Goal: Task Accomplishment & Management: Use online tool/utility

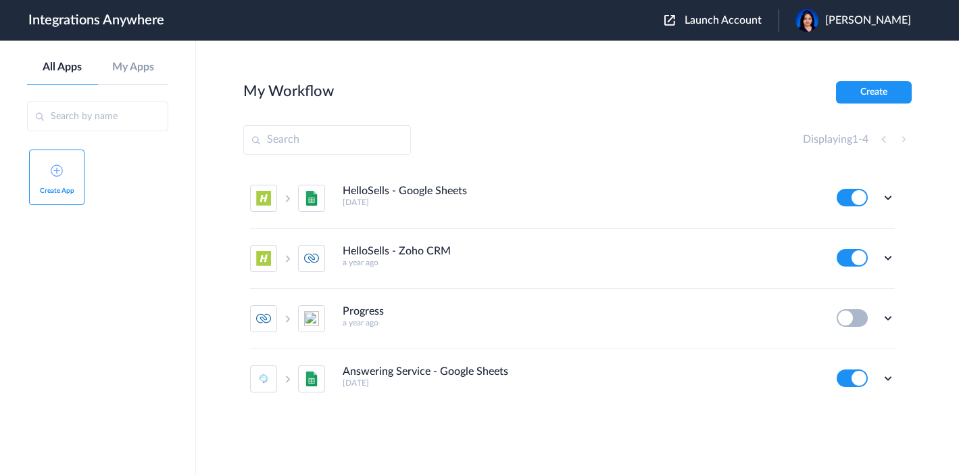
click at [87, 116] on input "text" at bounding box center [97, 116] width 141 height 30
type input "f"
type input "Pulse"
click at [753, 24] on span "Launch Account" at bounding box center [723, 20] width 77 height 11
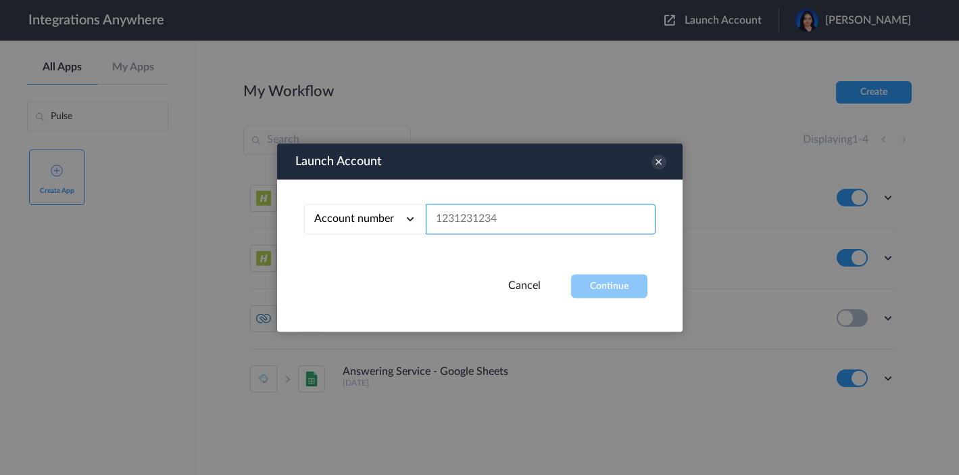
click at [482, 227] on input "text" at bounding box center [541, 219] width 230 height 30
paste input "8339585018"
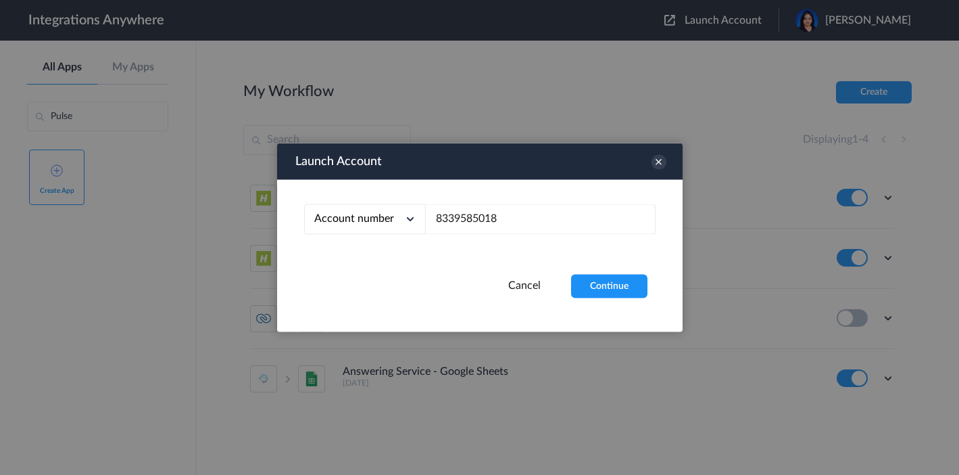
click at [611, 302] on div "Launch Account Account number Account number Email address 8339585018 Cancel Co…" at bounding box center [480, 237] width 406 height 189
click at [611, 289] on button "Continue" at bounding box center [609, 287] width 76 height 24
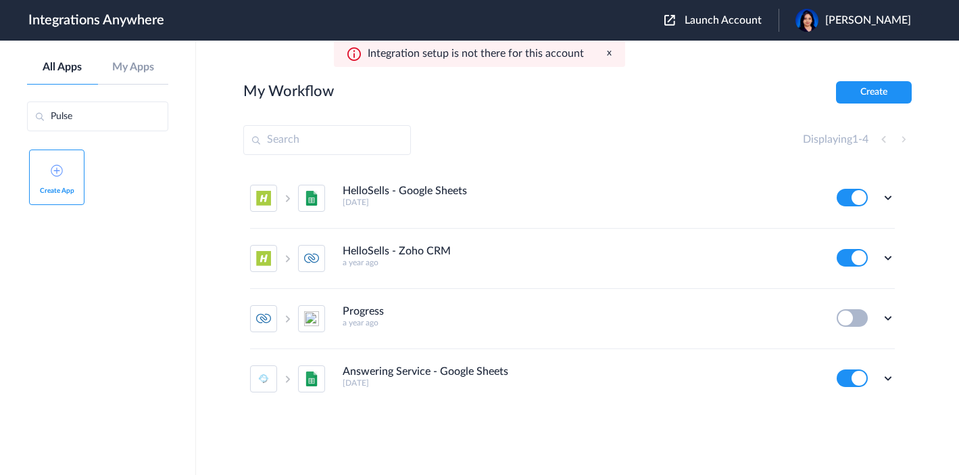
click at [752, 26] on span "Launch Account" at bounding box center [723, 20] width 77 height 11
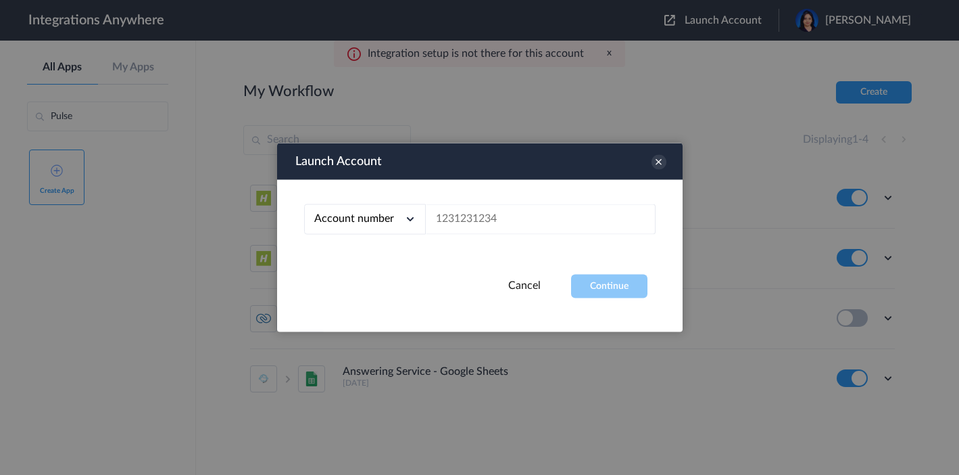
click at [481, 239] on div "Account number Account number Email address" at bounding box center [480, 227] width 406 height 95
click at [481, 222] on input "text" at bounding box center [541, 219] width 230 height 30
paste input "8339585018"
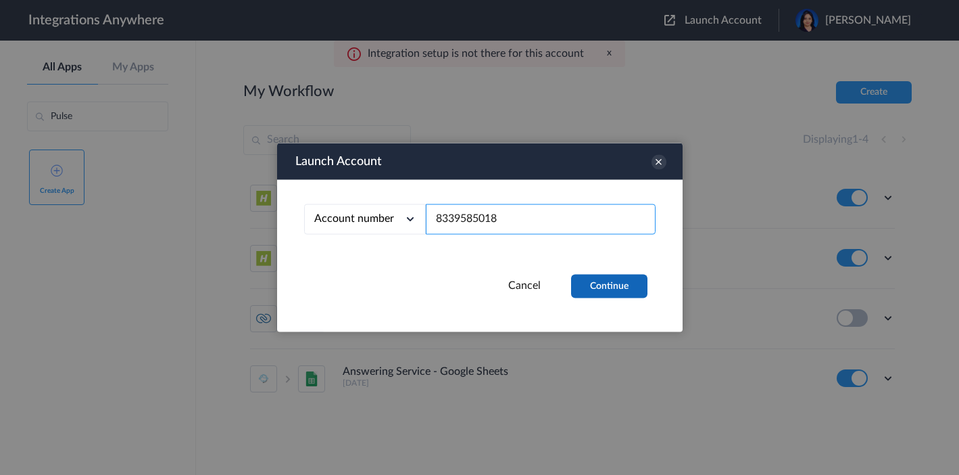
type input "8339585018"
click at [591, 277] on button "Continue" at bounding box center [609, 287] width 76 height 24
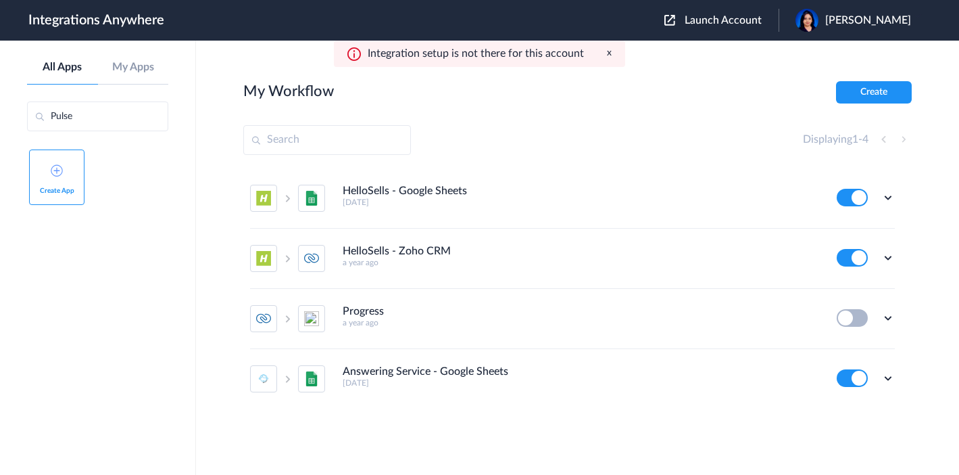
click at [762, 18] on span "Launch Account" at bounding box center [723, 20] width 77 height 11
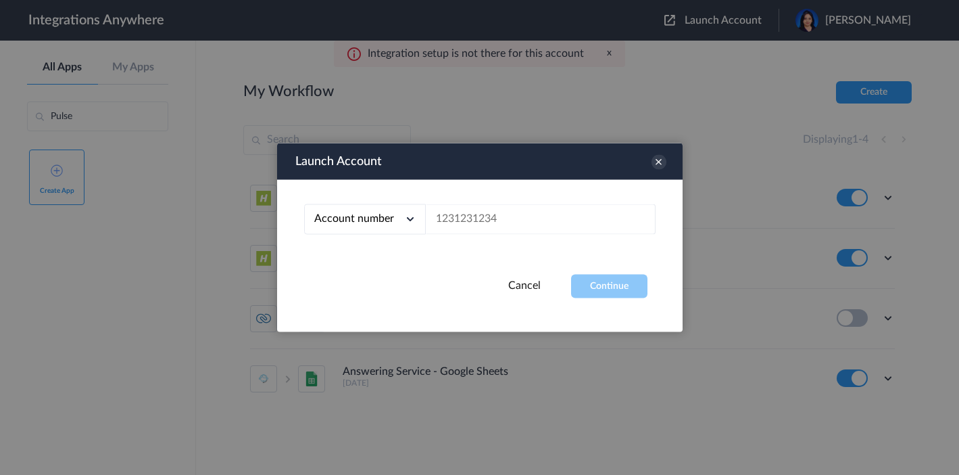
click at [769, 18] on div at bounding box center [479, 237] width 959 height 475
click at [57, 188] on div at bounding box center [479, 237] width 959 height 475
click at [62, 175] on div at bounding box center [479, 237] width 959 height 475
click at [657, 168] on icon at bounding box center [659, 162] width 15 height 15
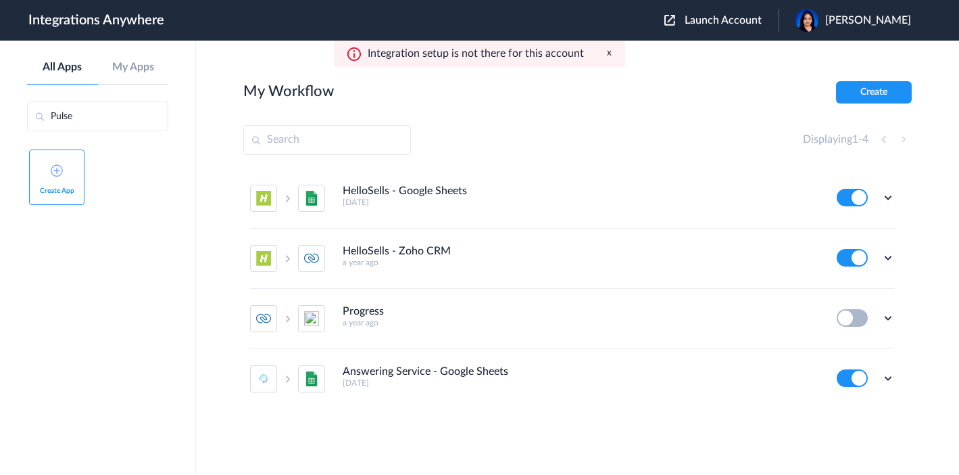
click at [64, 167] on link "Create App" at bounding box center [56, 176] width 55 height 55
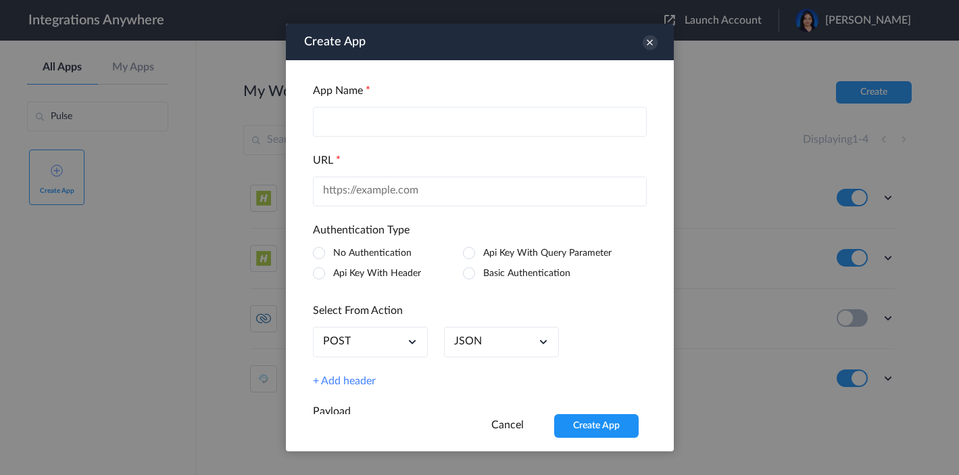
click at [362, 128] on input "text" at bounding box center [480, 122] width 334 height 30
type input "Field"
click at [652, 39] on icon at bounding box center [650, 42] width 15 height 15
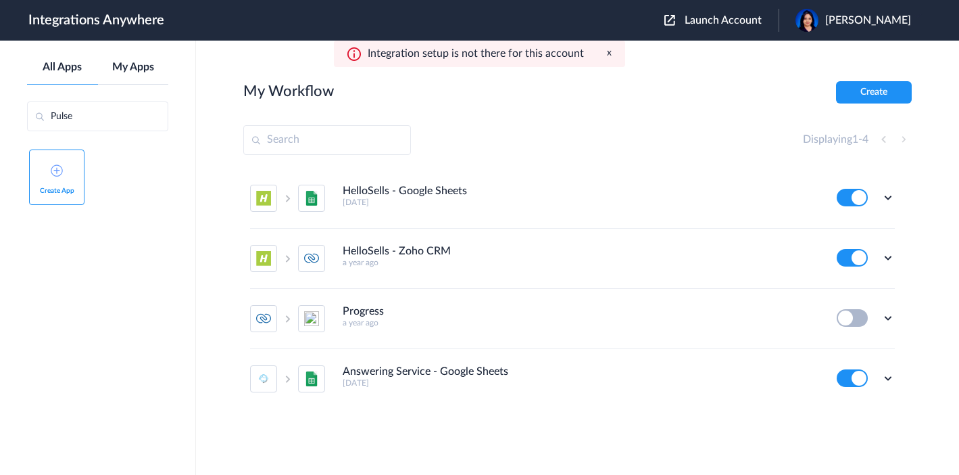
click at [128, 67] on link "My Apps" at bounding box center [133, 67] width 71 height 13
click at [135, 78] on div "All Apps My Apps" at bounding box center [97, 73] width 141 height 24
click at [752, 18] on span "Launch Account" at bounding box center [723, 20] width 77 height 11
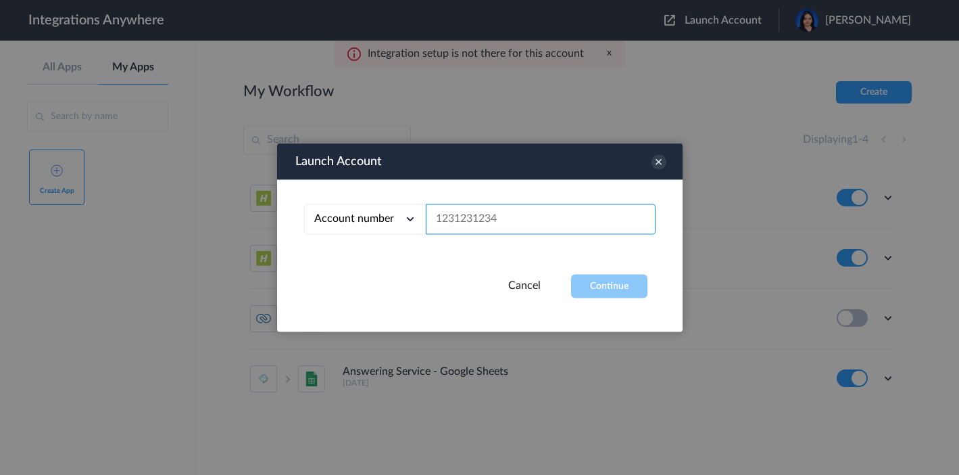
click at [471, 221] on input "text" at bounding box center [541, 219] width 230 height 30
paste input "8339585018"
type input "8339585018"
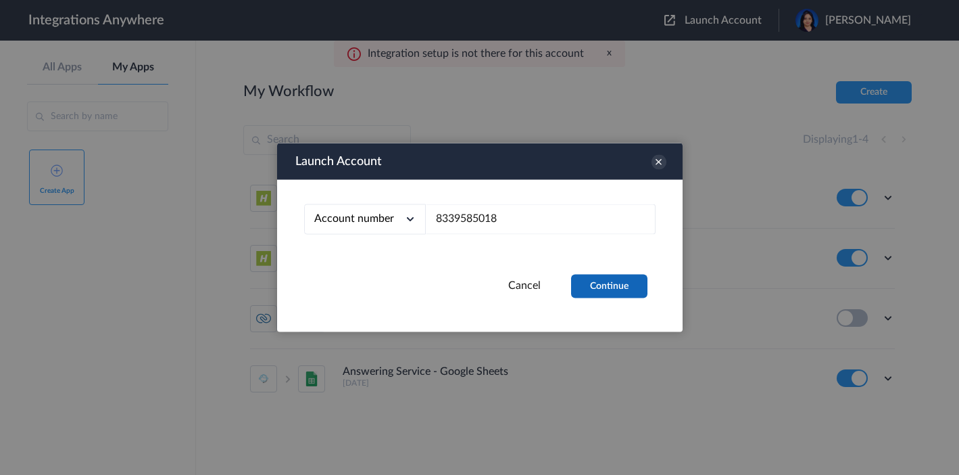
click at [610, 292] on button "Continue" at bounding box center [609, 287] width 76 height 24
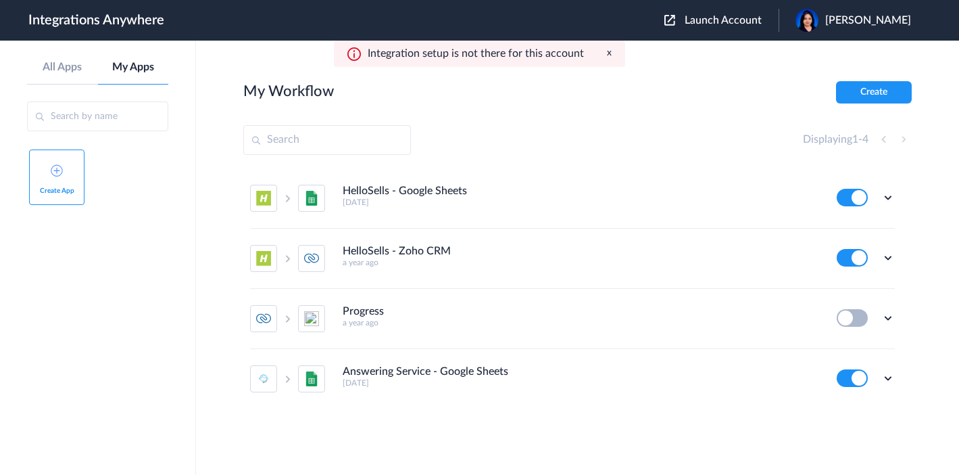
click at [607, 57] on button "x" at bounding box center [609, 52] width 5 height 11
